Goal: Task Accomplishment & Management: Use online tool/utility

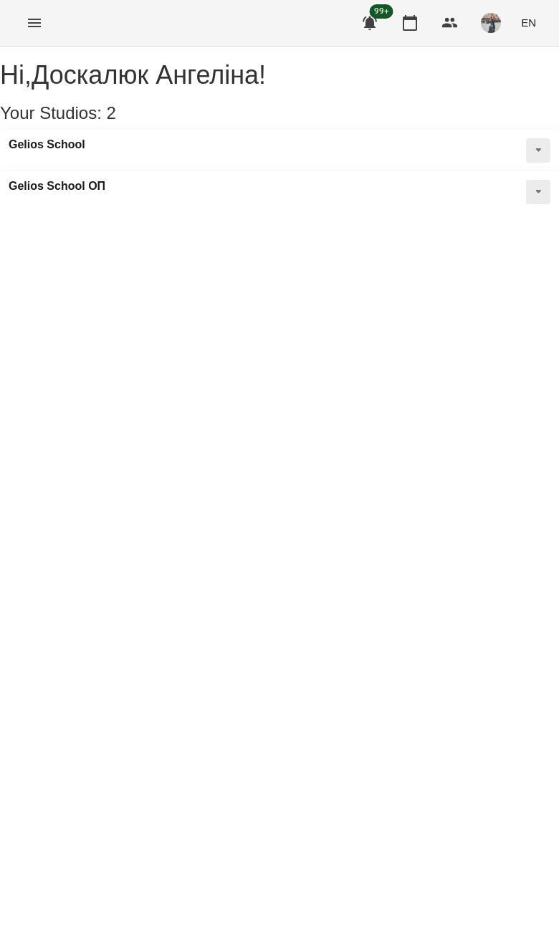
click at [27, 27] on icon "Menu" at bounding box center [34, 22] width 17 height 17
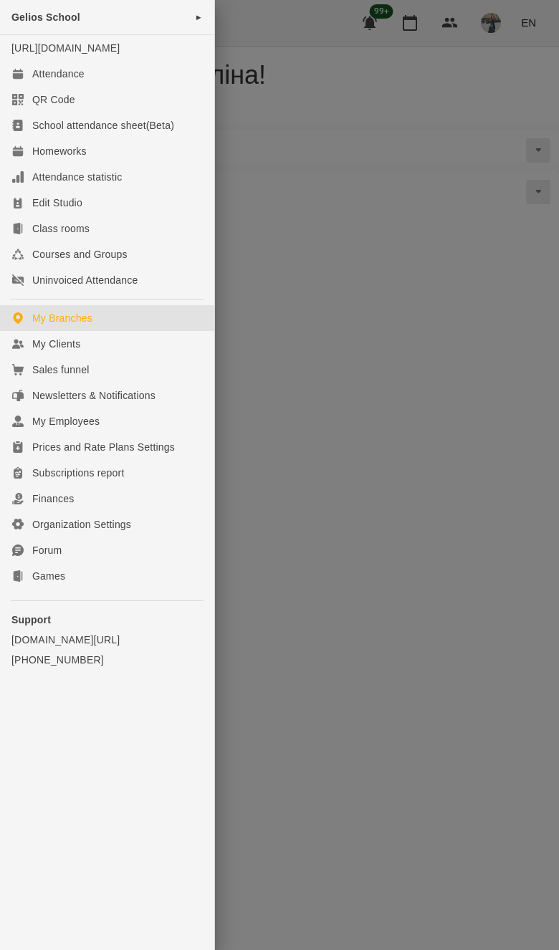
click at [97, 54] on link "[URL][DOMAIN_NAME]" at bounding box center [65, 47] width 108 height 11
click at [133, 87] on link "Attendance" at bounding box center [107, 74] width 214 height 26
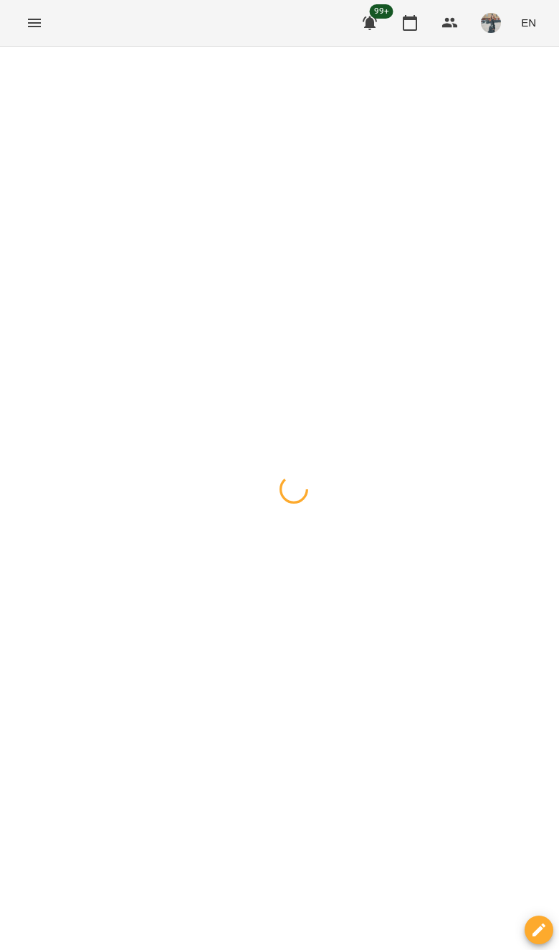
click at [16, 47] on div at bounding box center [279, 47] width 559 height 0
click at [22, 58] on button "button" at bounding box center [14, 63] width 20 height 29
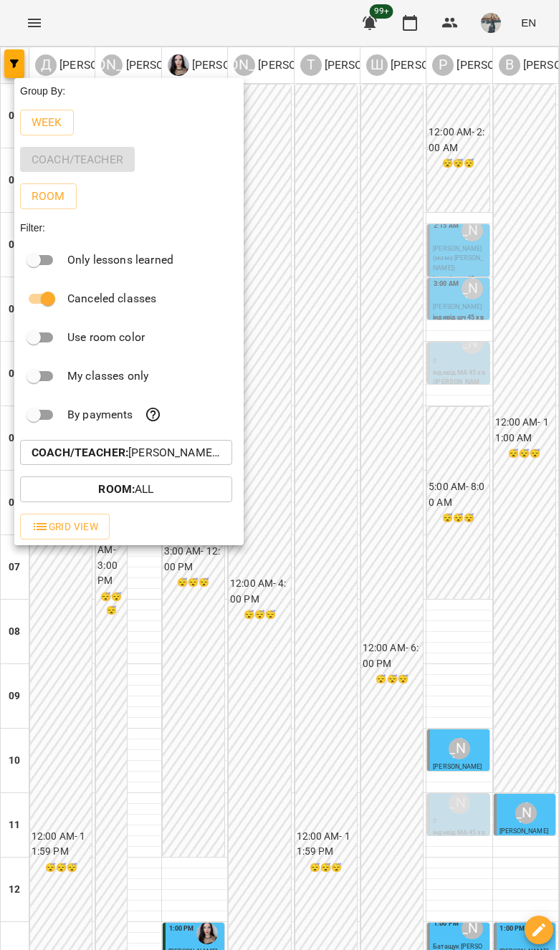
click at [203, 445] on button "Coach/Teacher : [PERSON_NAME],[PERSON_NAME],[PERSON_NAME],[PERSON_NAME],[PERSON…" at bounding box center [126, 453] width 212 height 26
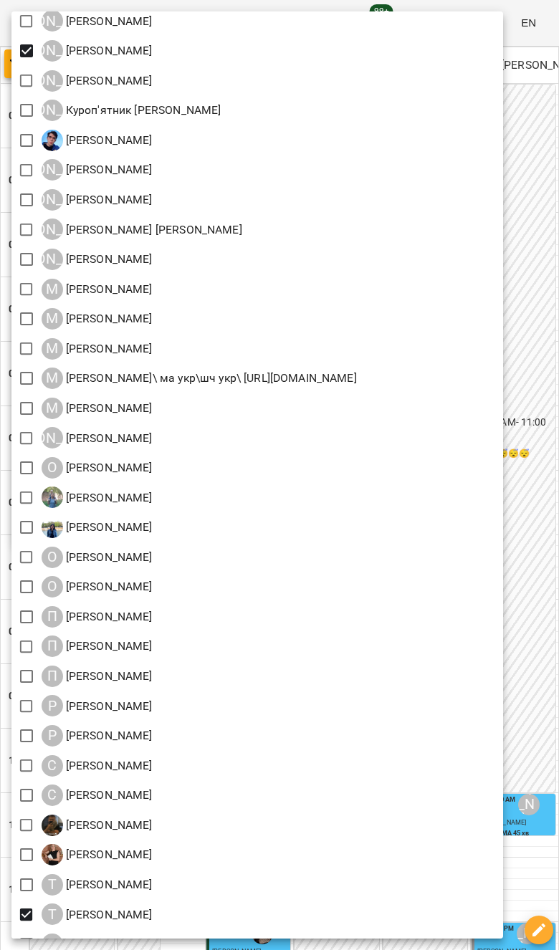
scroll to position [1047, 0]
click at [503, 573] on div "О [PERSON_NAME]" at bounding box center [257, 558] width 492 height 30
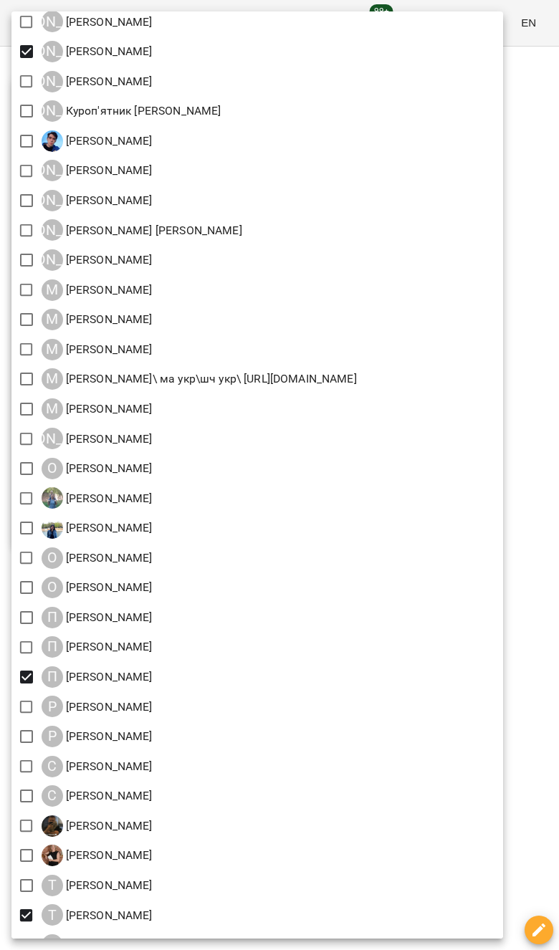
click at [547, 587] on div at bounding box center [279, 475] width 559 height 950
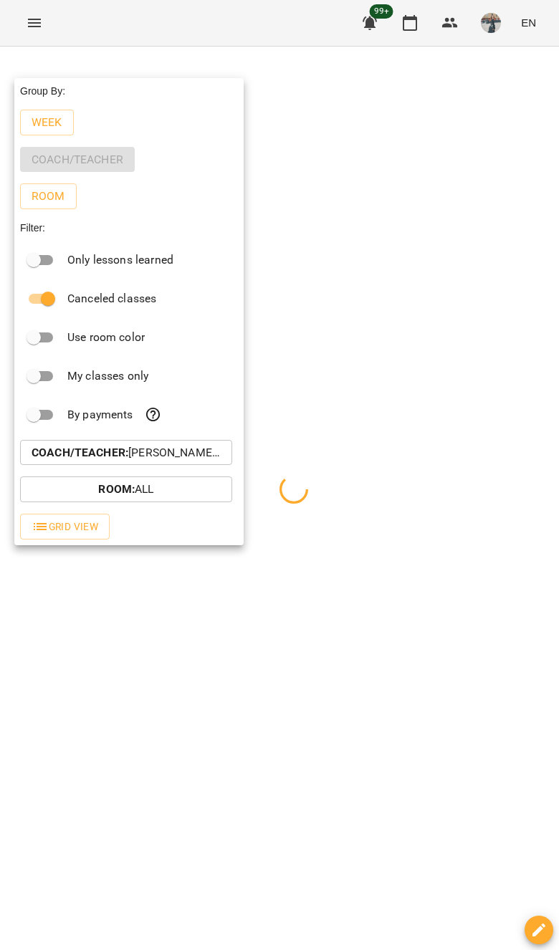
click at [516, 239] on div at bounding box center [279, 475] width 559 height 950
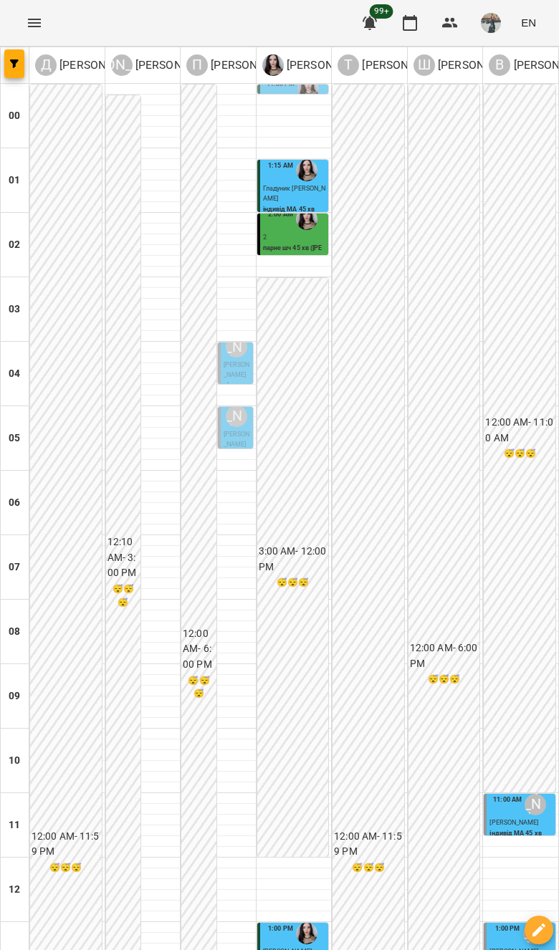
scroll to position [768, 0]
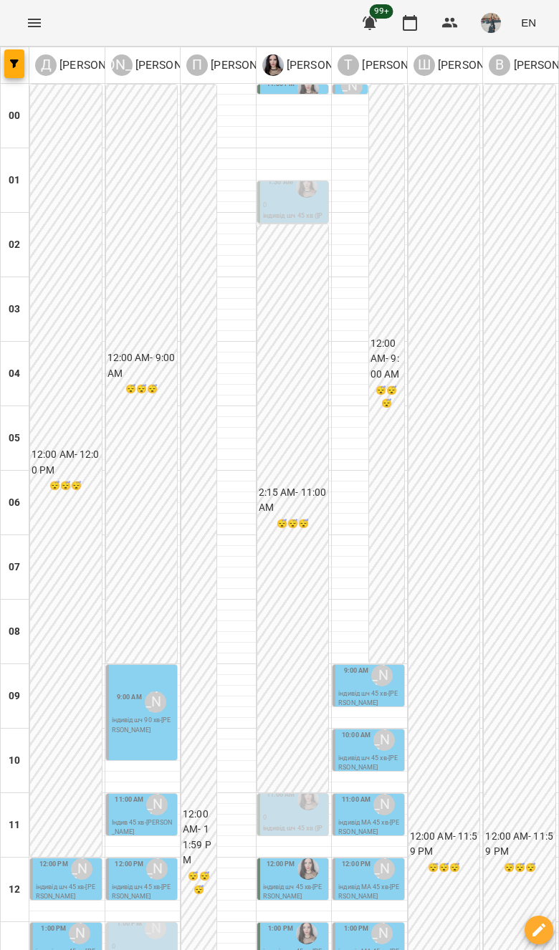
scroll to position [755, 0]
